Goal: Check status

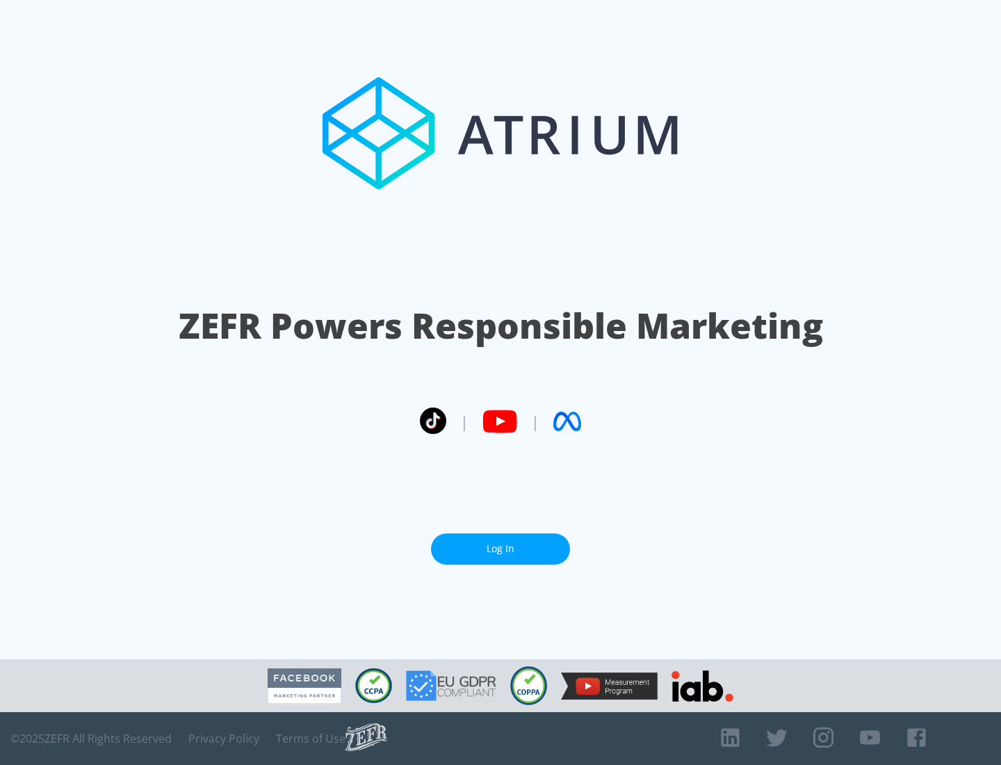
click at [500, 548] on link "Log In" at bounding box center [500, 548] width 139 height 31
